Goal: Task Accomplishment & Management: Manage account settings

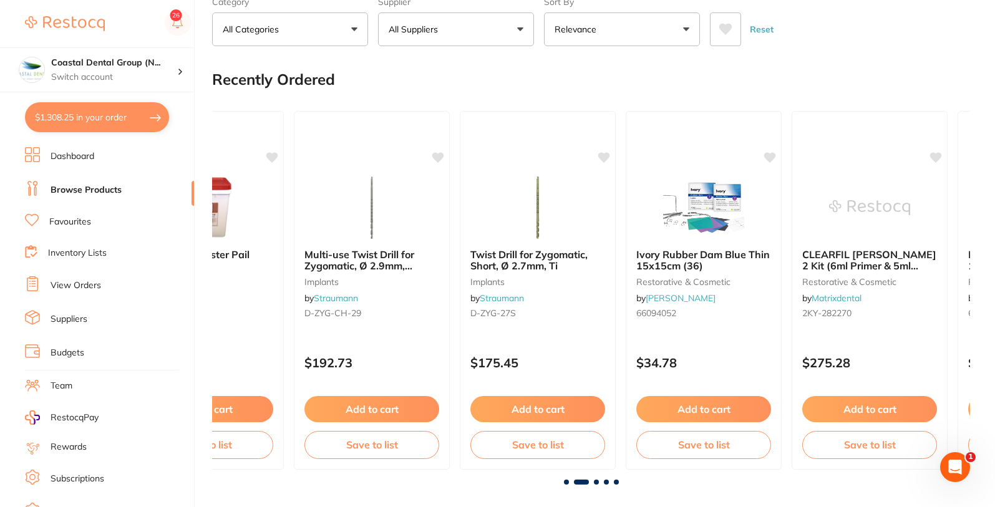
scroll to position [82, 0]
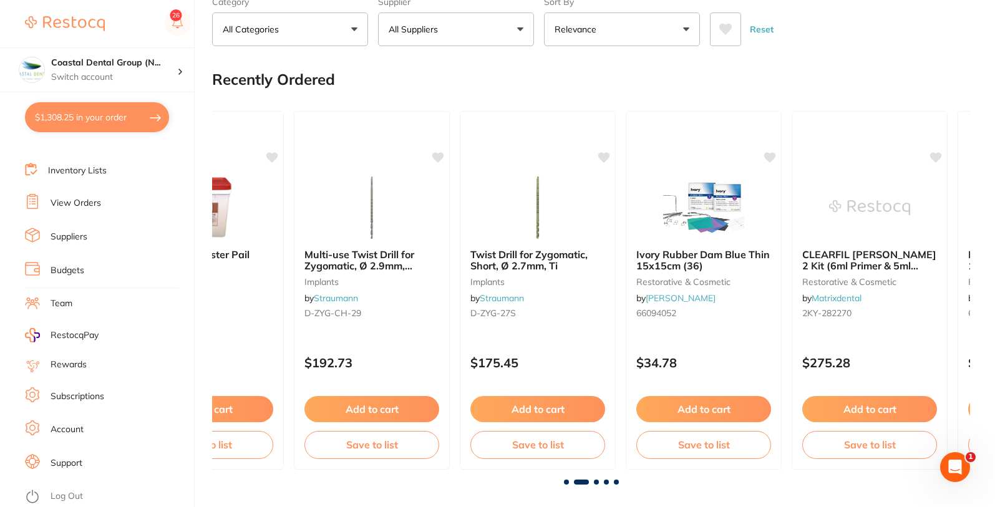
click at [75, 430] on link "Account" at bounding box center [67, 430] width 33 height 12
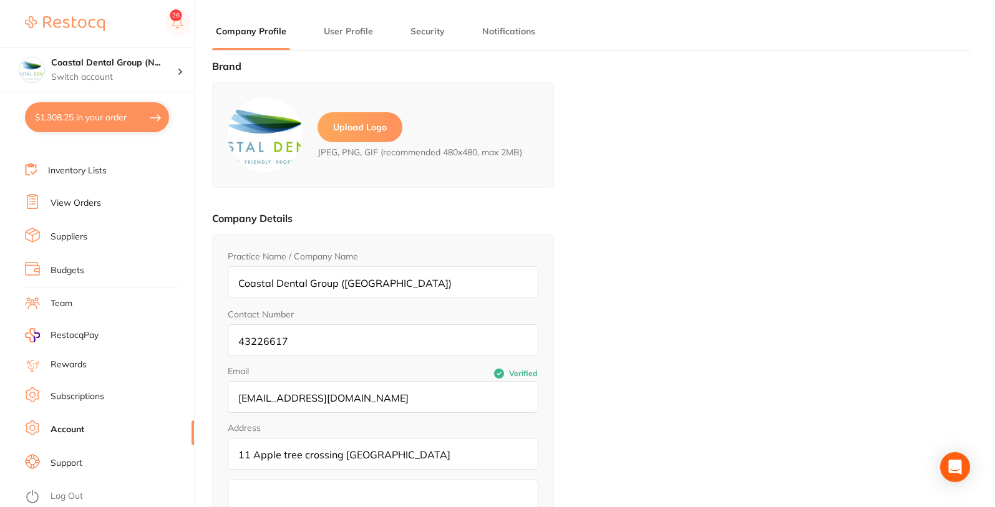
type input "[PERSON_NAME]"
type input "43226617"
type input "[EMAIL_ADDRESS][DOMAIN_NAME]"
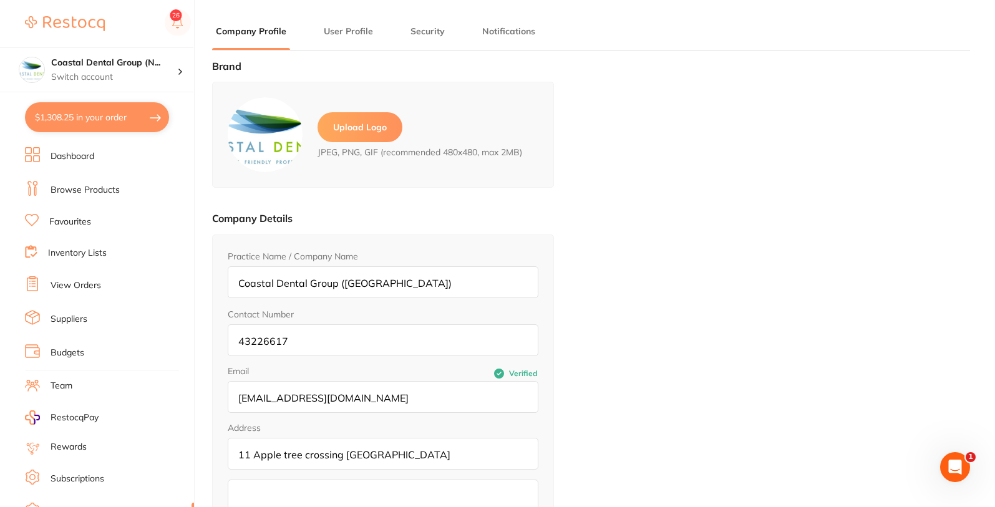
click at [88, 189] on link "Browse Products" at bounding box center [85, 190] width 69 height 12
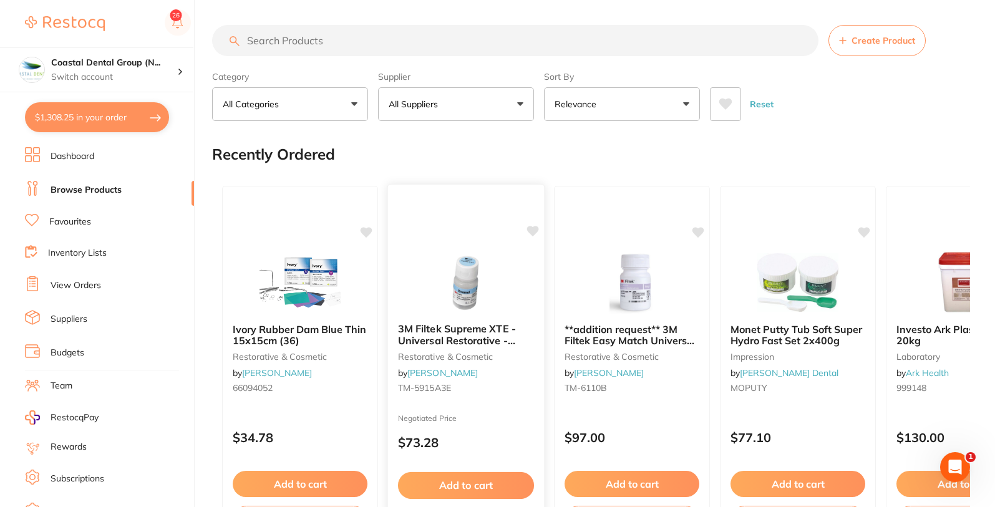
click at [531, 232] on icon at bounding box center [533, 231] width 12 height 11
drag, startPoint x: 494, startPoint y: 193, endPoint x: 502, endPoint y: 165, distance: 29.2
click at [502, 165] on div "Recently Ordered" at bounding box center [591, 155] width 758 height 42
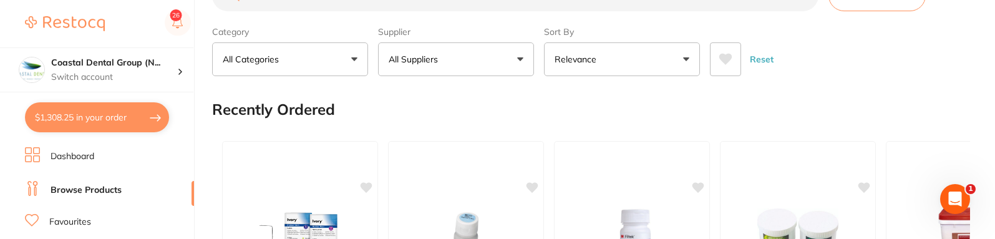
scroll to position [75, 0]
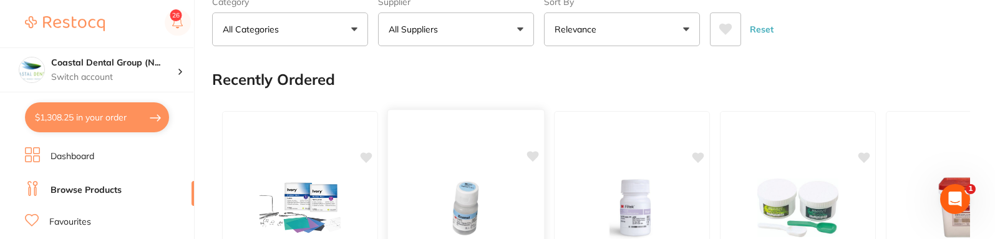
click at [529, 157] on icon at bounding box center [533, 156] width 12 height 11
click at [533, 158] on icon at bounding box center [533, 156] width 12 height 11
click at [699, 155] on icon at bounding box center [699, 156] width 12 height 11
click at [366, 157] on icon at bounding box center [367, 156] width 12 height 11
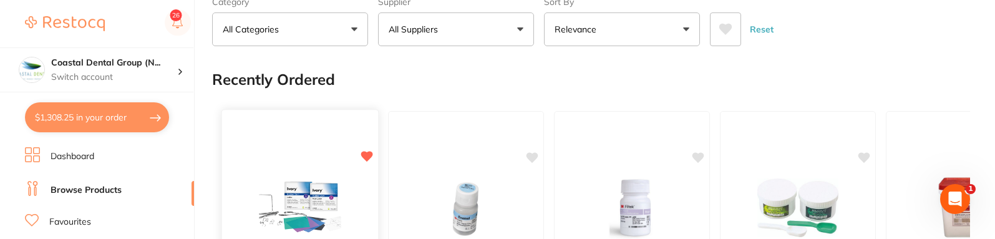
click at [366, 157] on icon at bounding box center [367, 156] width 12 height 11
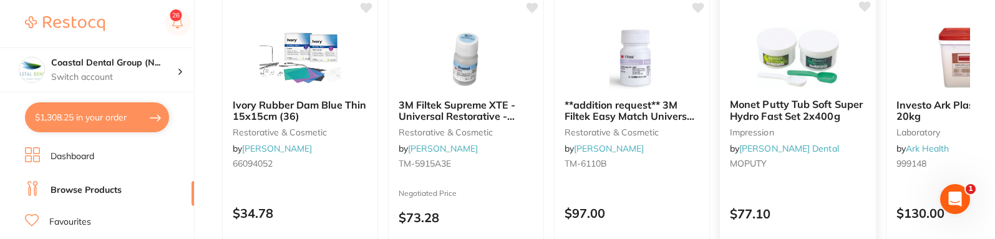
scroll to position [150, 0]
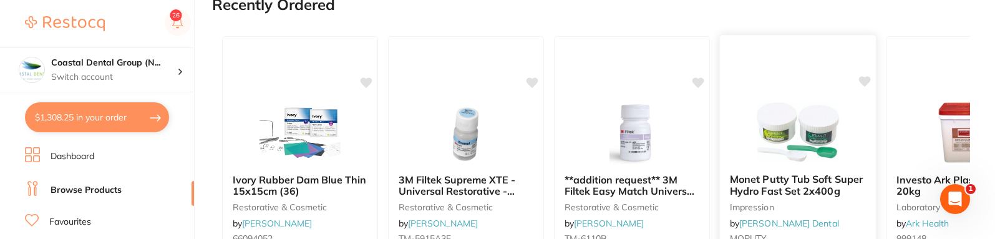
click at [863, 83] on icon at bounding box center [865, 81] width 12 height 11
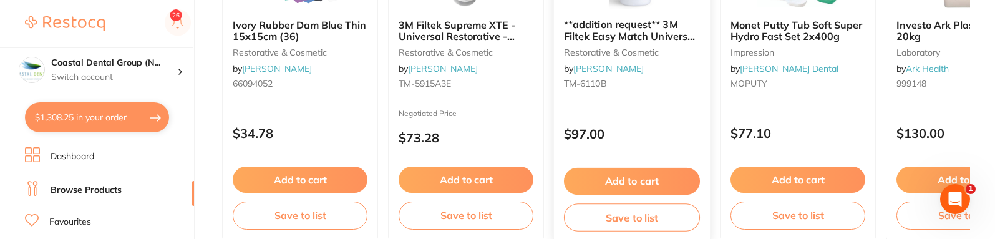
scroll to position [449, 0]
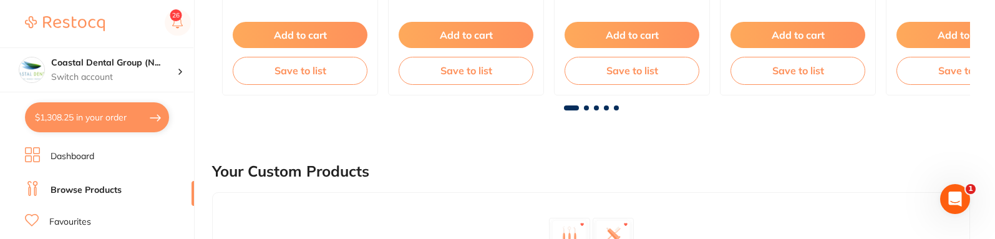
click at [594, 109] on span at bounding box center [596, 107] width 5 height 5
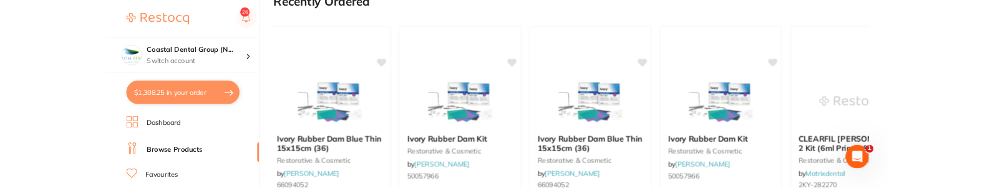
scroll to position [150, 0]
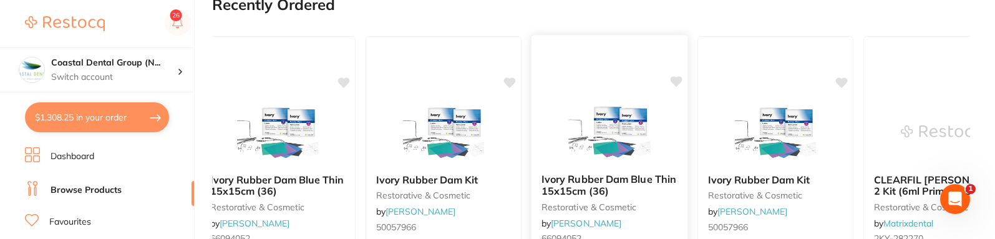
click at [677, 83] on icon at bounding box center [677, 81] width 12 height 11
click at [841, 84] on icon at bounding box center [843, 81] width 12 height 11
click at [841, 85] on icon at bounding box center [843, 81] width 12 height 11
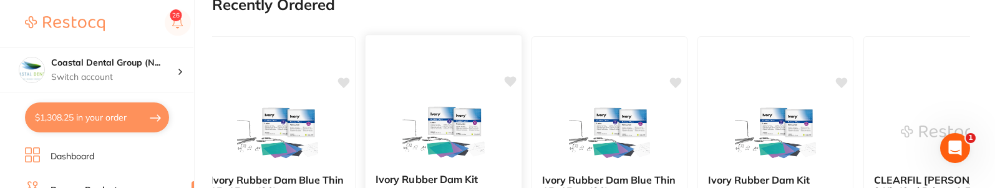
click at [511, 81] on icon at bounding box center [511, 81] width 12 height 11
click at [510, 82] on icon at bounding box center [511, 81] width 12 height 11
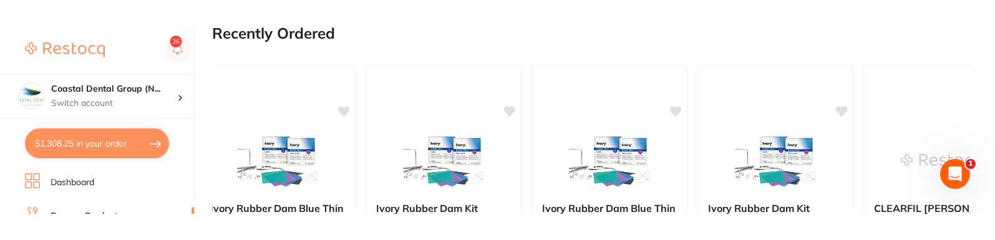
scroll to position [75, 0]
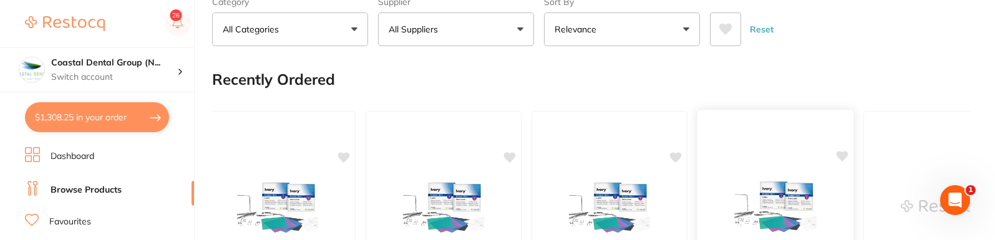
click at [844, 156] on icon at bounding box center [843, 156] width 12 height 11
click at [508, 157] on icon at bounding box center [511, 156] width 12 height 11
click at [676, 159] on icon at bounding box center [677, 156] width 12 height 11
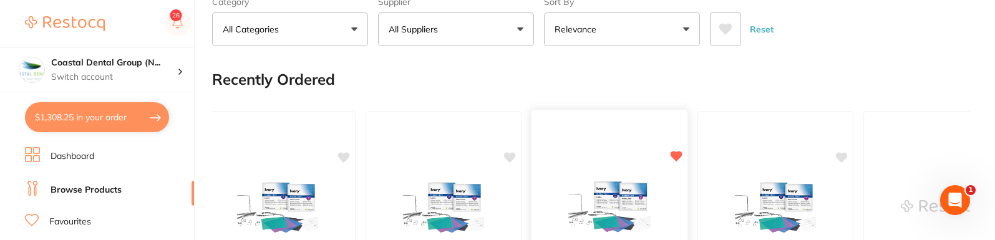
click at [676, 159] on icon at bounding box center [677, 156] width 12 height 11
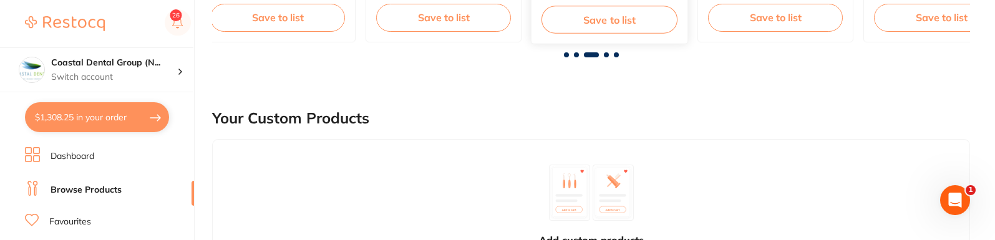
scroll to position [524, 0]
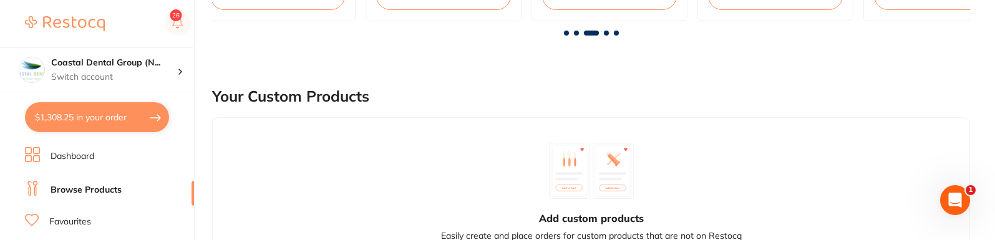
click at [606, 33] on span at bounding box center [606, 33] width 5 height 5
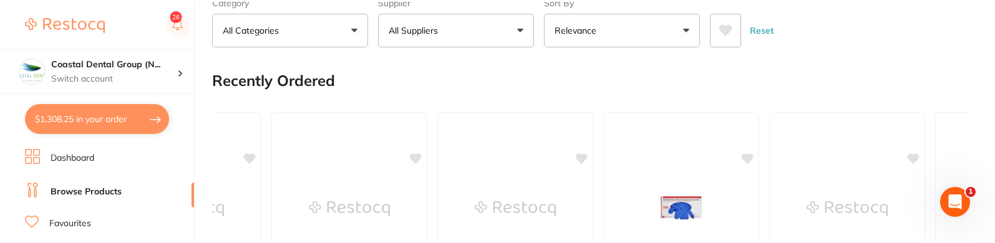
scroll to position [75, 0]
click at [747, 157] on icon at bounding box center [748, 156] width 12 height 11
click at [581, 158] on icon at bounding box center [582, 156] width 12 height 11
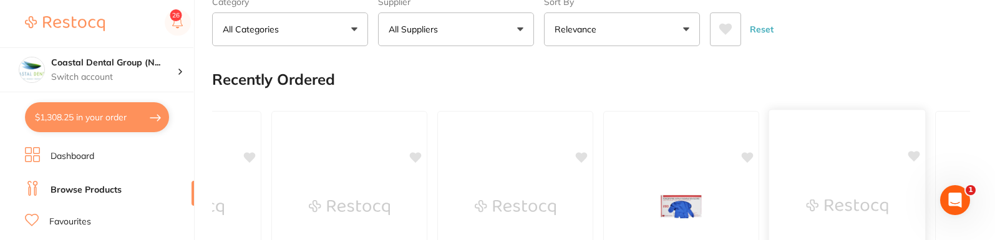
click at [915, 159] on icon at bounding box center [914, 156] width 12 height 11
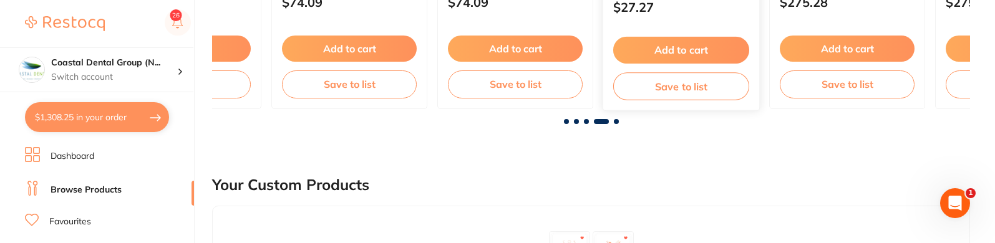
scroll to position [524, 0]
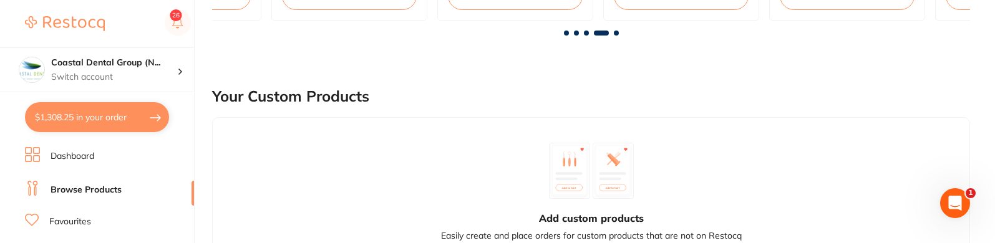
click at [616, 33] on span at bounding box center [616, 33] width 5 height 5
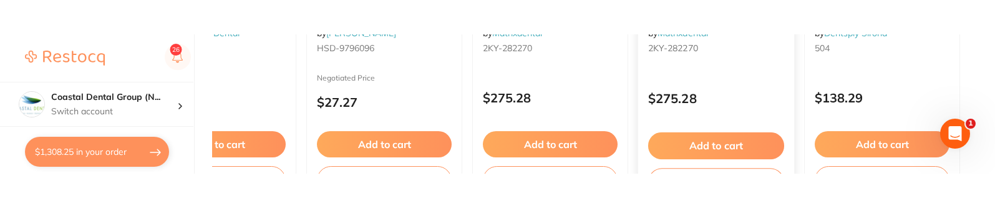
scroll to position [225, 0]
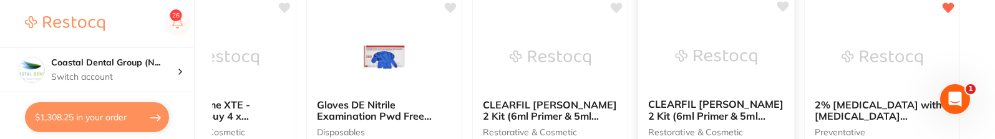
click at [780, 10] on icon at bounding box center [783, 7] width 12 height 12
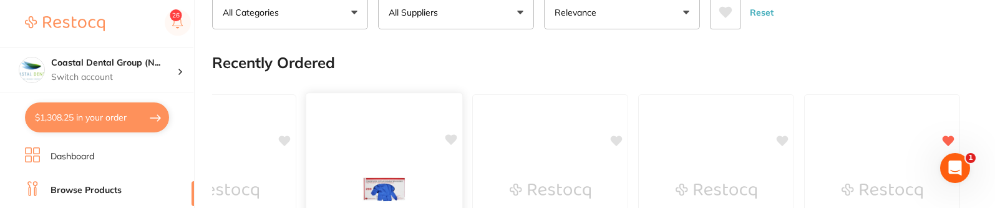
scroll to position [75, 0]
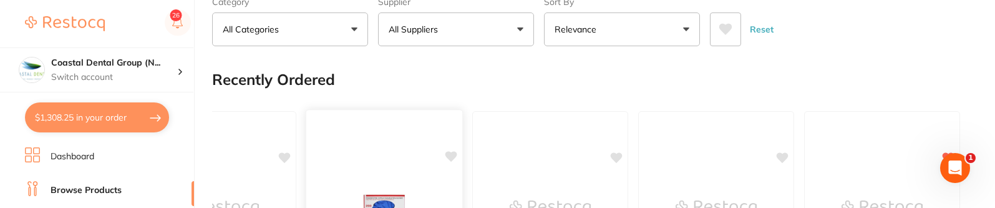
click at [451, 155] on icon at bounding box center [451, 156] width 12 height 11
click at [448, 158] on icon at bounding box center [451, 156] width 12 height 11
